Goal: Contribute content

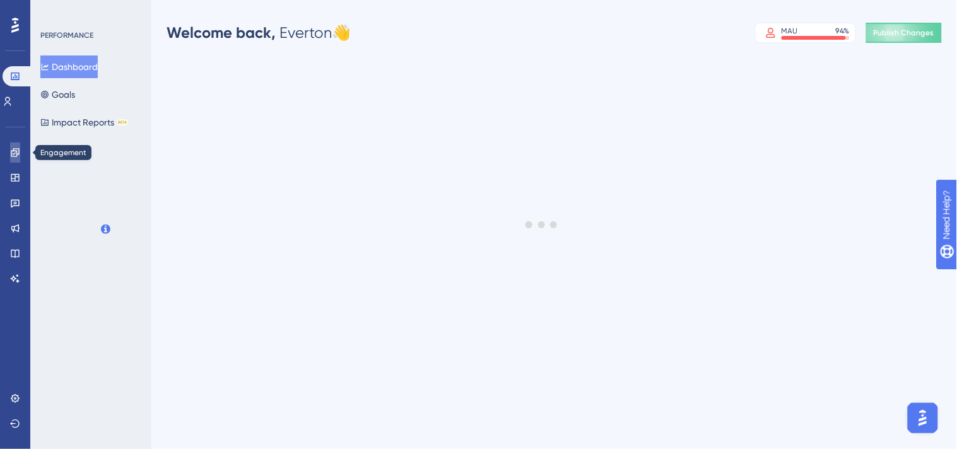
click at [15, 149] on icon at bounding box center [15, 153] width 10 height 10
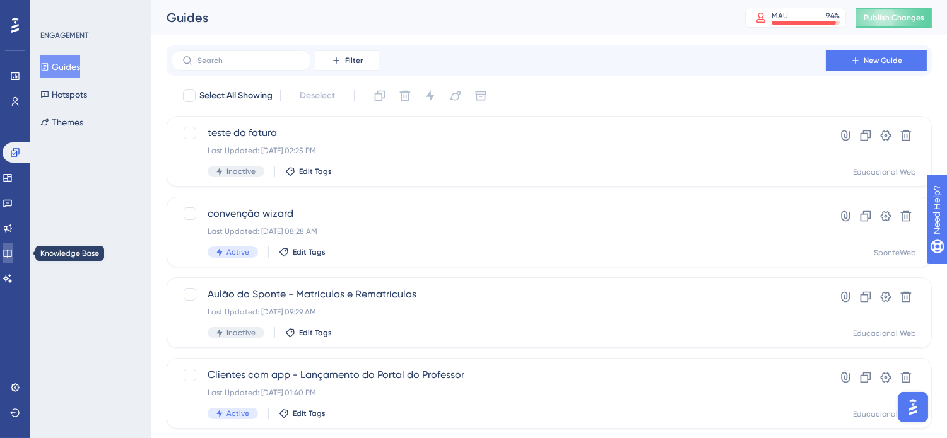
click at [13, 254] on icon at bounding box center [8, 253] width 10 height 10
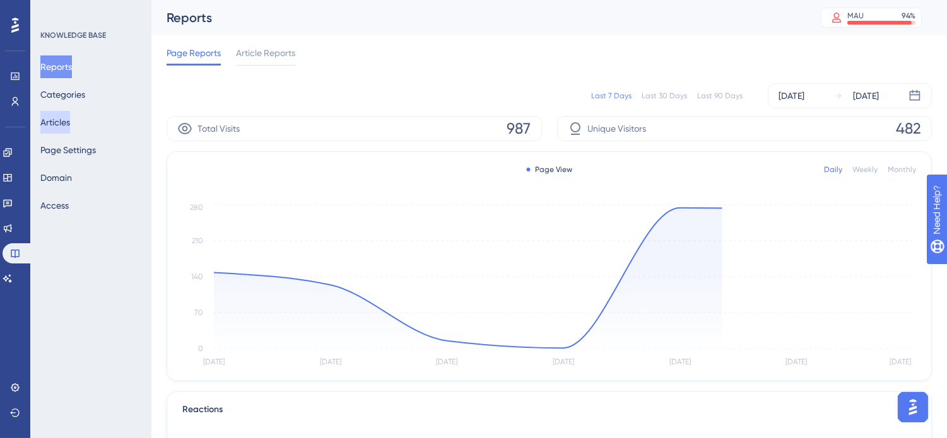
click at [70, 122] on button "Articles" at bounding box center [55, 122] width 30 height 23
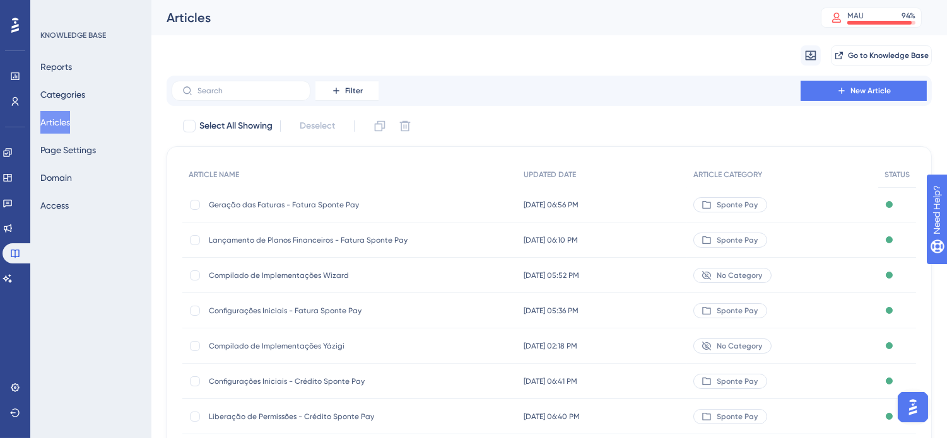
click at [257, 209] on span "Geração das Faturas - Fatura Sponte Pay" at bounding box center [310, 205] width 202 height 10
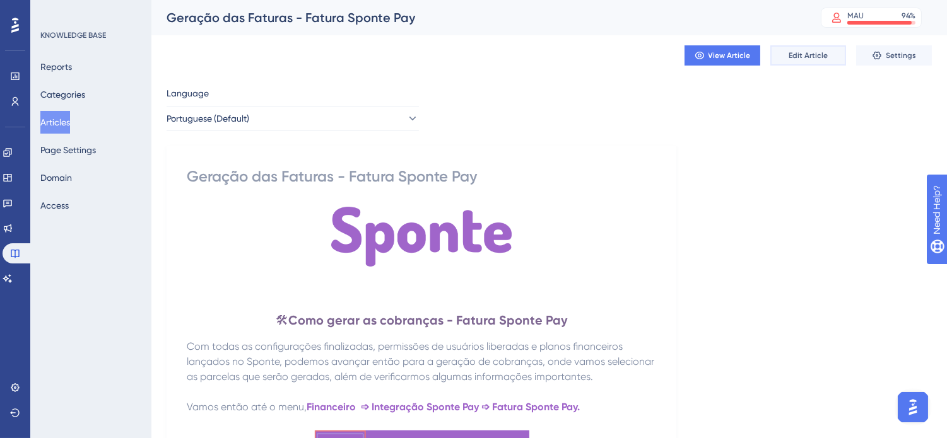
click at [793, 52] on span "Edit Article" at bounding box center [807, 55] width 39 height 10
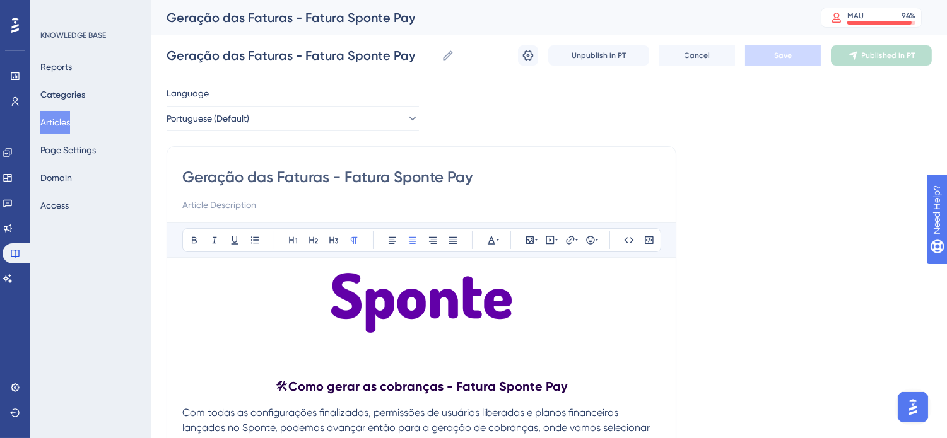
click at [70, 123] on button "Articles" at bounding box center [55, 122] width 30 height 23
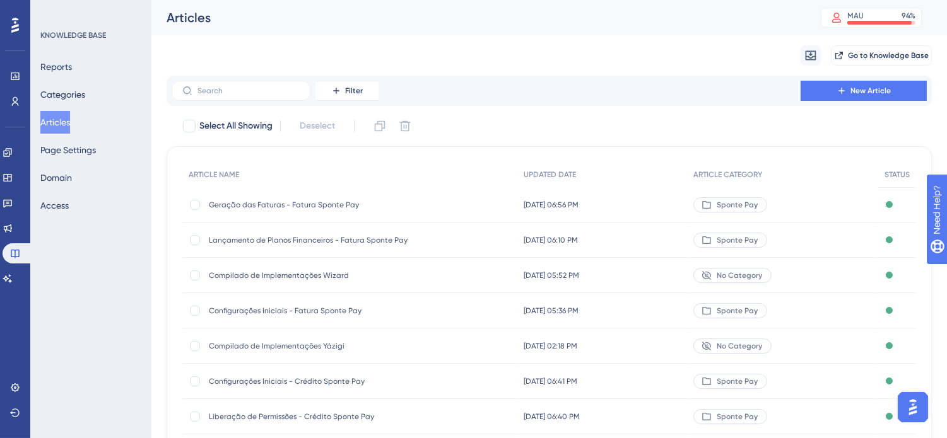
click at [329, 198] on div "Geração das Faturas - Fatura Sponte Pay Geração das Faturas - Fatura Sponte Pay" at bounding box center [310, 204] width 202 height 35
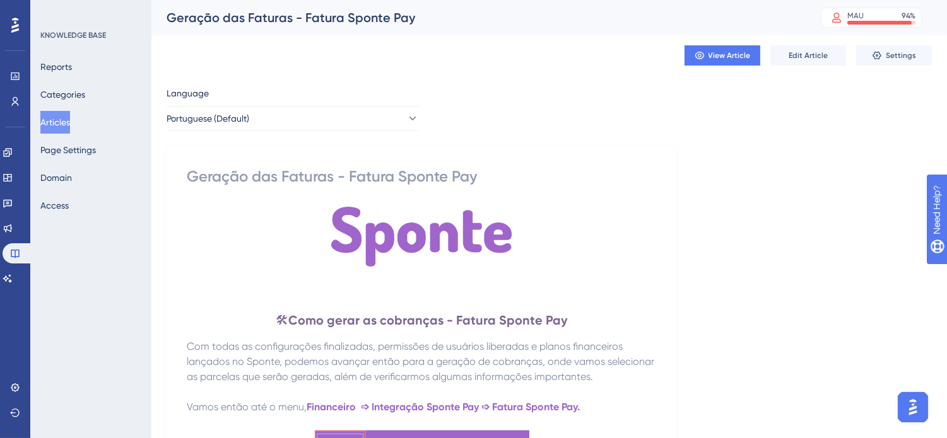
click at [61, 115] on button "Articles" at bounding box center [55, 122] width 30 height 23
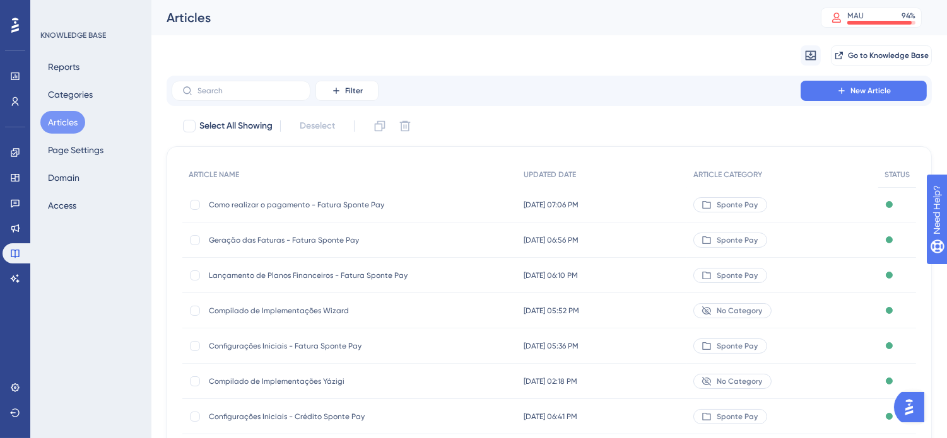
click at [303, 206] on span "Como realizar o pagamento - Fatura Sponte Pay" at bounding box center [310, 205] width 202 height 10
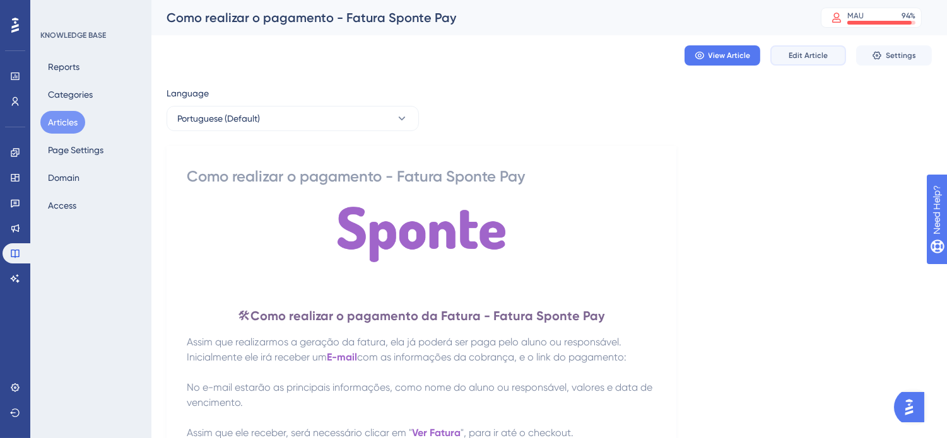
click at [802, 59] on span "Edit Article" at bounding box center [807, 55] width 39 height 10
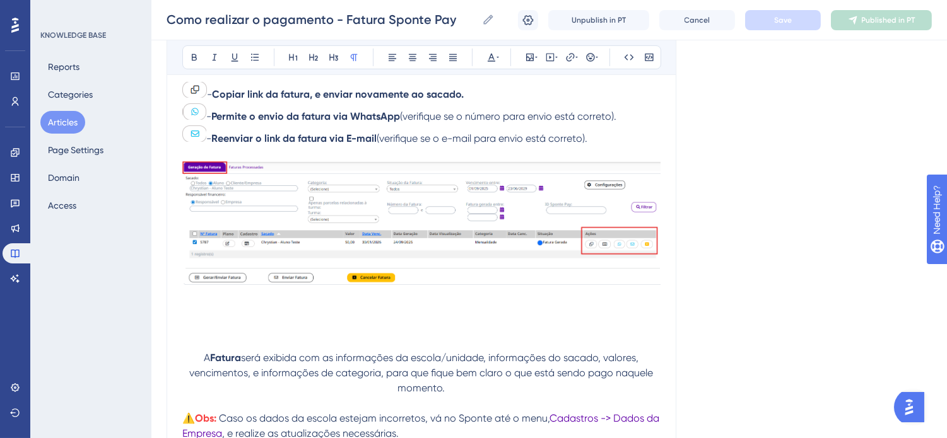
scroll to position [841, 0]
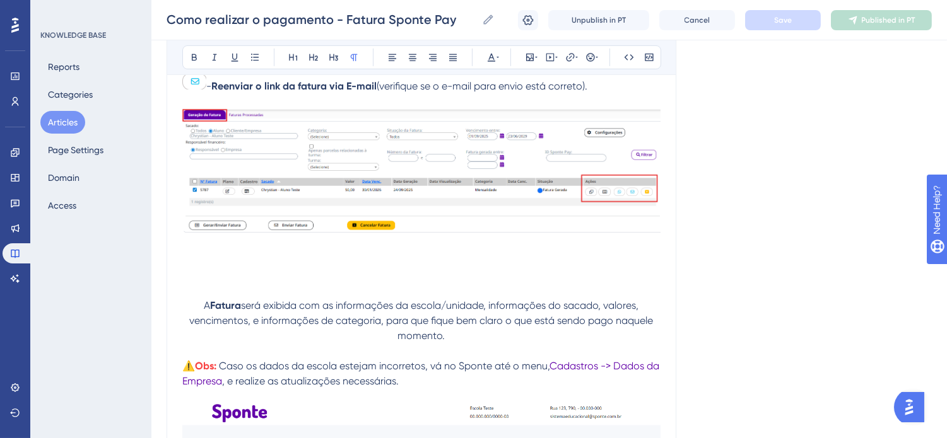
click at [498, 194] on img at bounding box center [421, 171] width 478 height 124
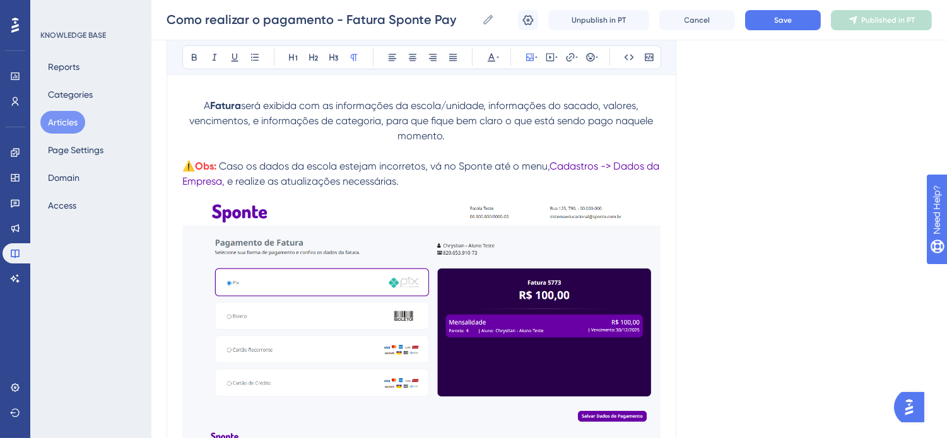
scroll to position [1121, 0]
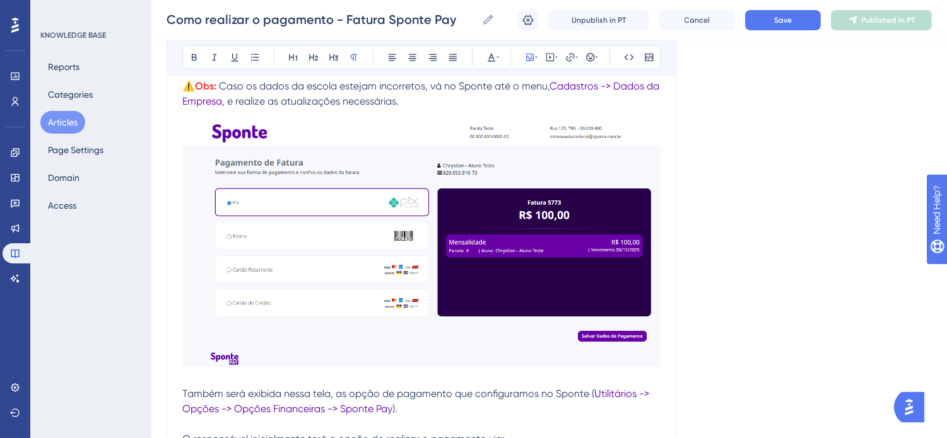
click at [562, 260] on img at bounding box center [421, 245] width 478 height 243
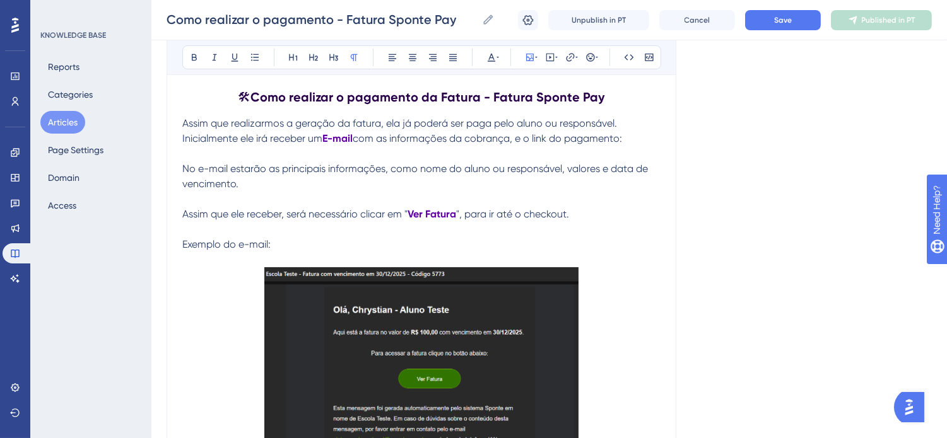
click at [462, 323] on img at bounding box center [421, 365] width 314 height 197
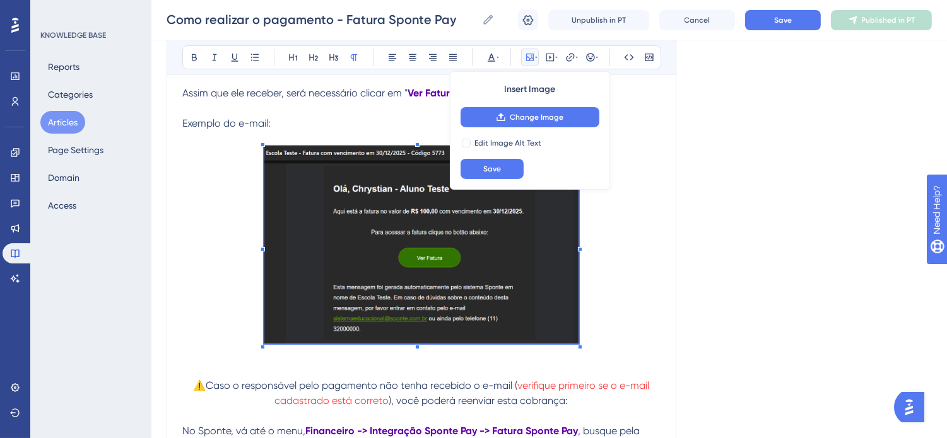
scroll to position [490, 0]
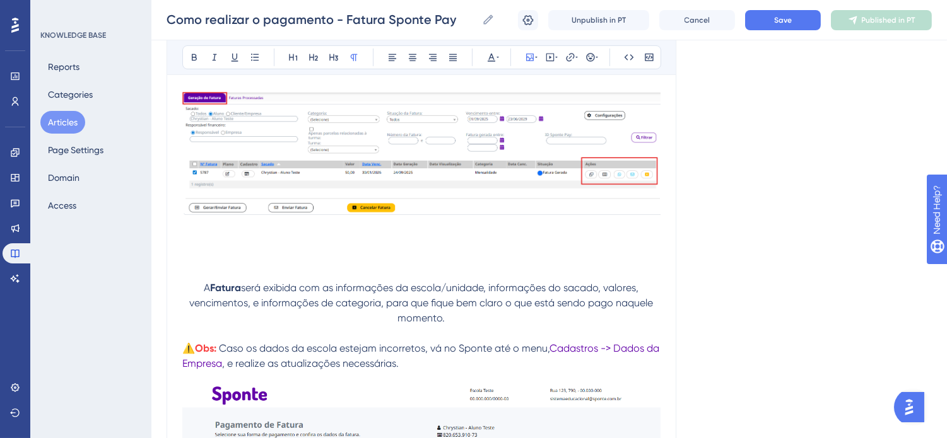
scroll to position [841, 0]
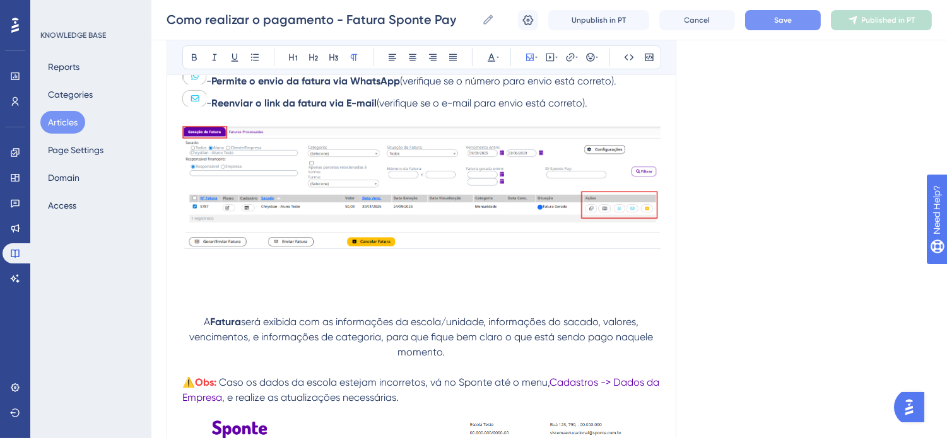
click at [784, 24] on span "Save" at bounding box center [783, 20] width 18 height 10
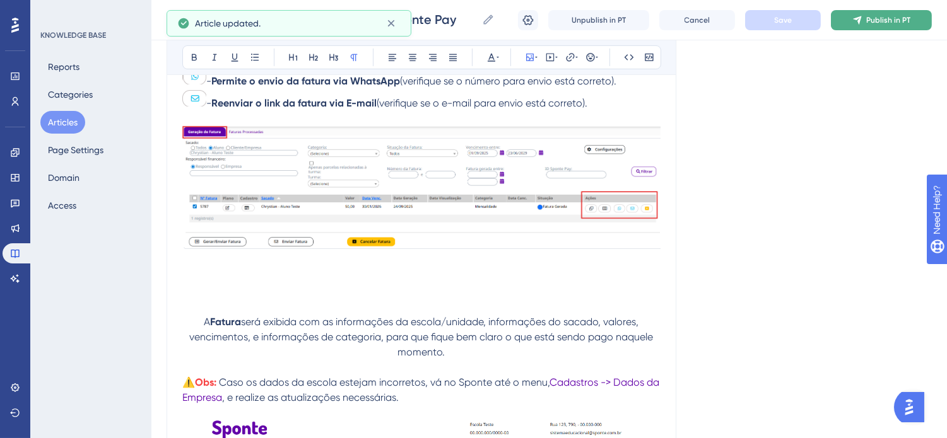
click at [875, 23] on span "Publish in PT" at bounding box center [888, 20] width 44 height 10
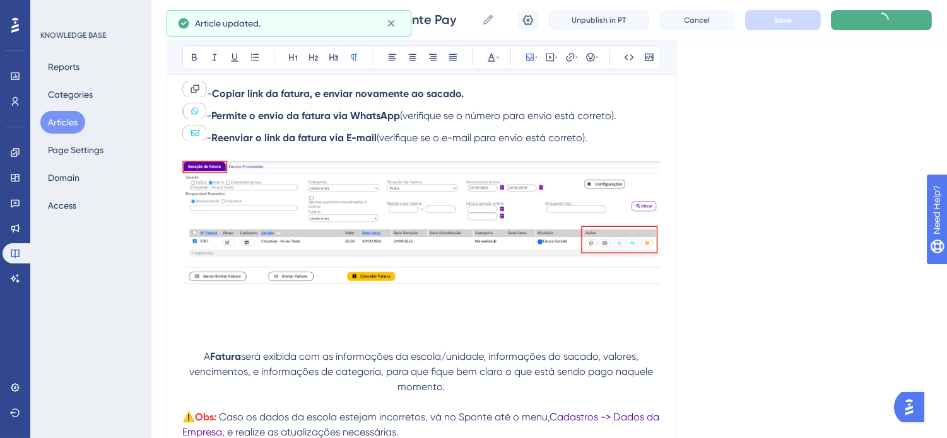
scroll to position [631, 0]
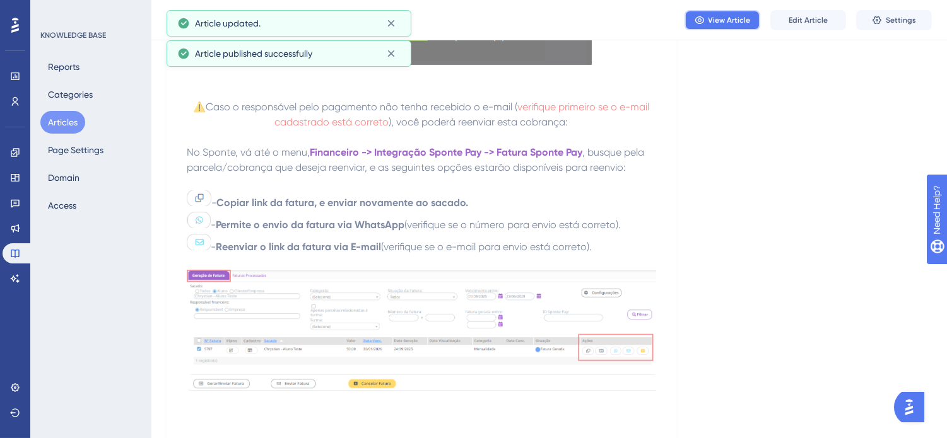
click at [716, 21] on span "View Article" at bounding box center [729, 20] width 42 height 10
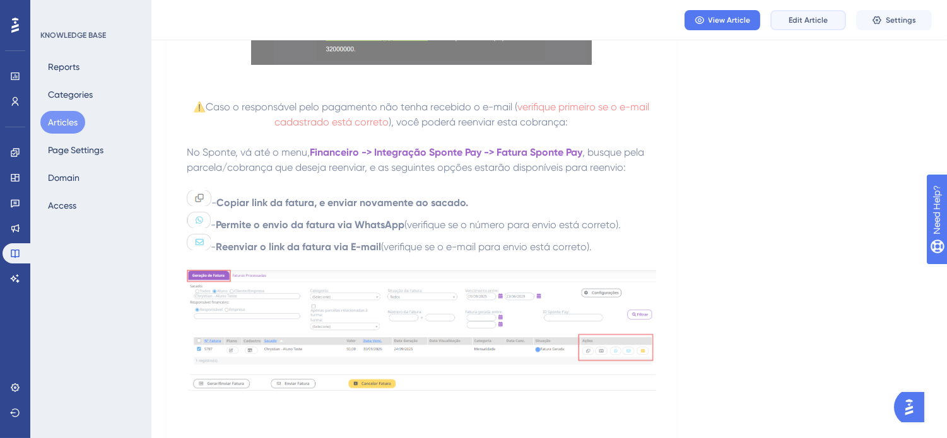
click at [804, 21] on span "Edit Article" at bounding box center [807, 20] width 39 height 10
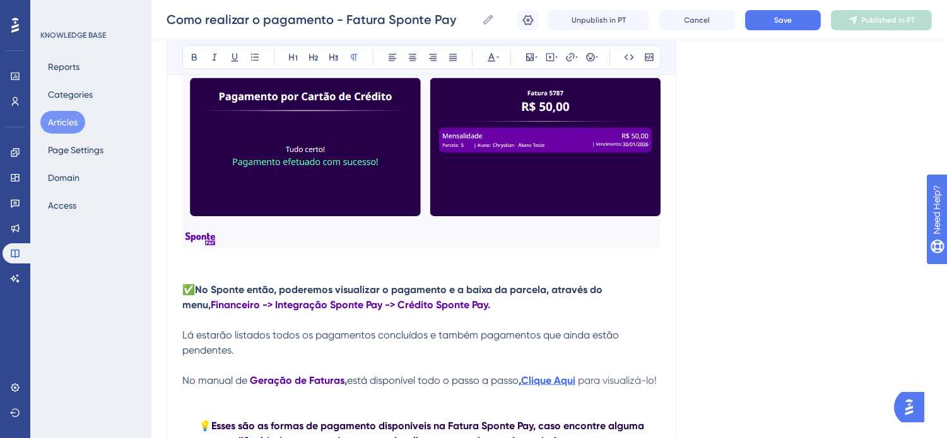
click at [501, 202] on img at bounding box center [421, 132] width 478 height 231
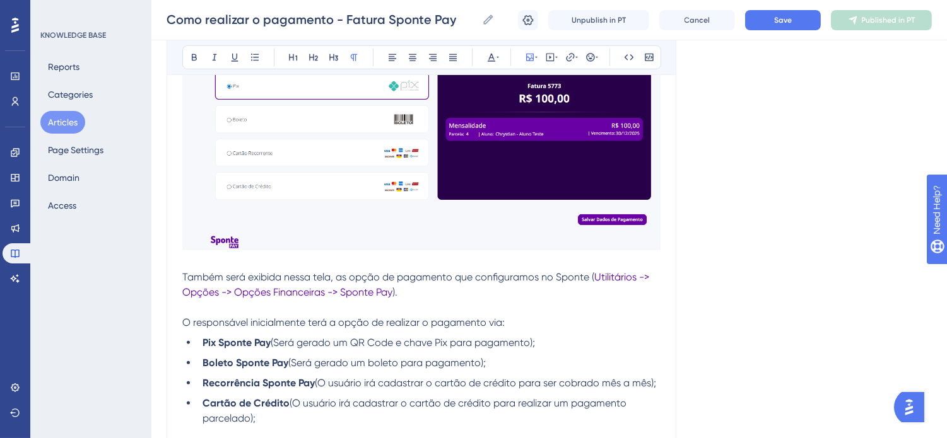
scroll to position [1261, 0]
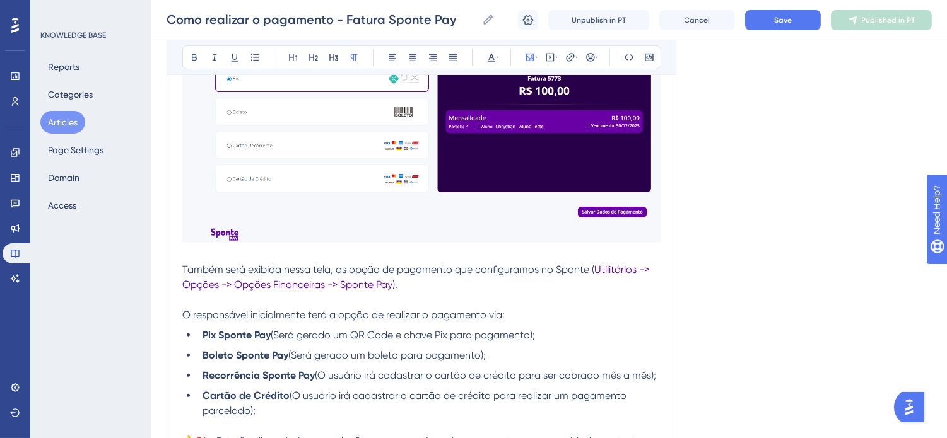
click at [346, 186] on img at bounding box center [421, 121] width 478 height 243
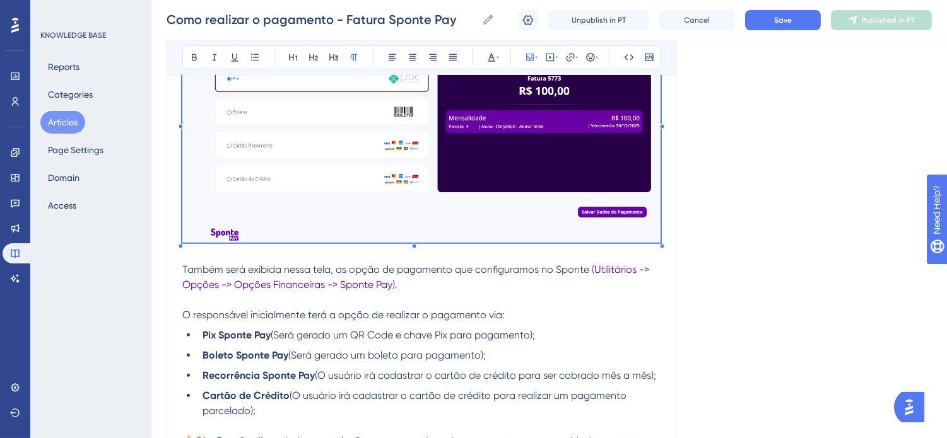
drag, startPoint x: 817, startPoint y: 253, endPoint x: 827, endPoint y: 254, distance: 10.7
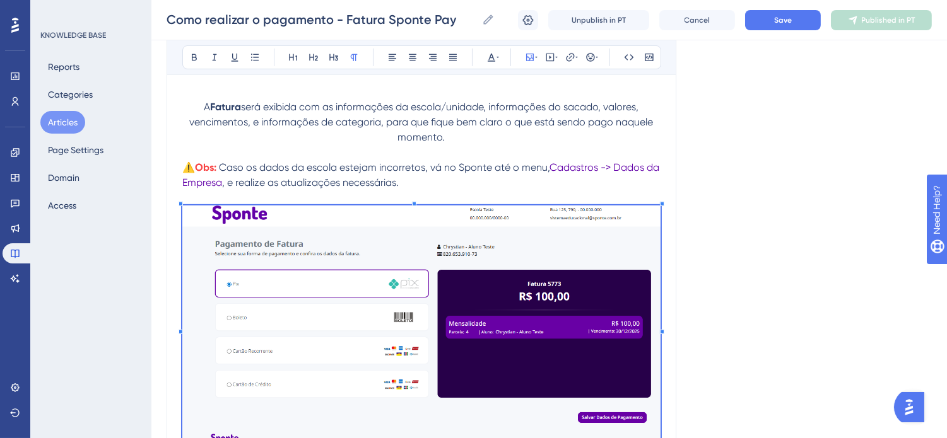
scroll to position [1051, 0]
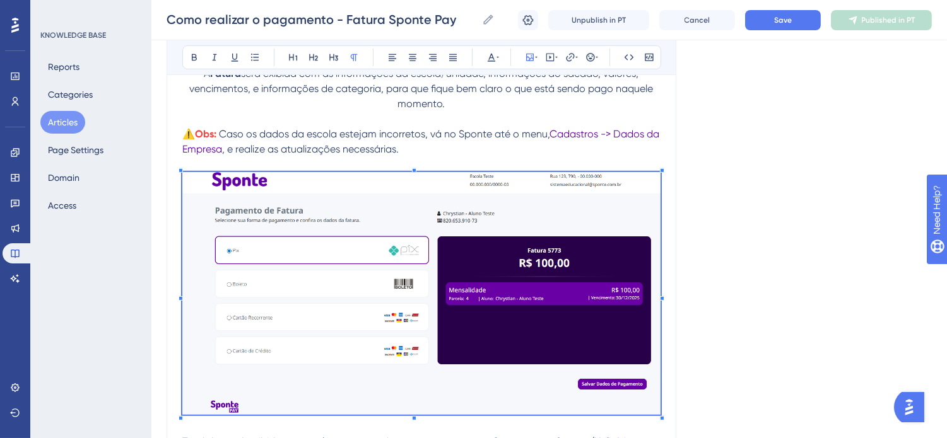
scroll to position [1121, 0]
